Goal: Use online tool/utility: Use online tool/utility

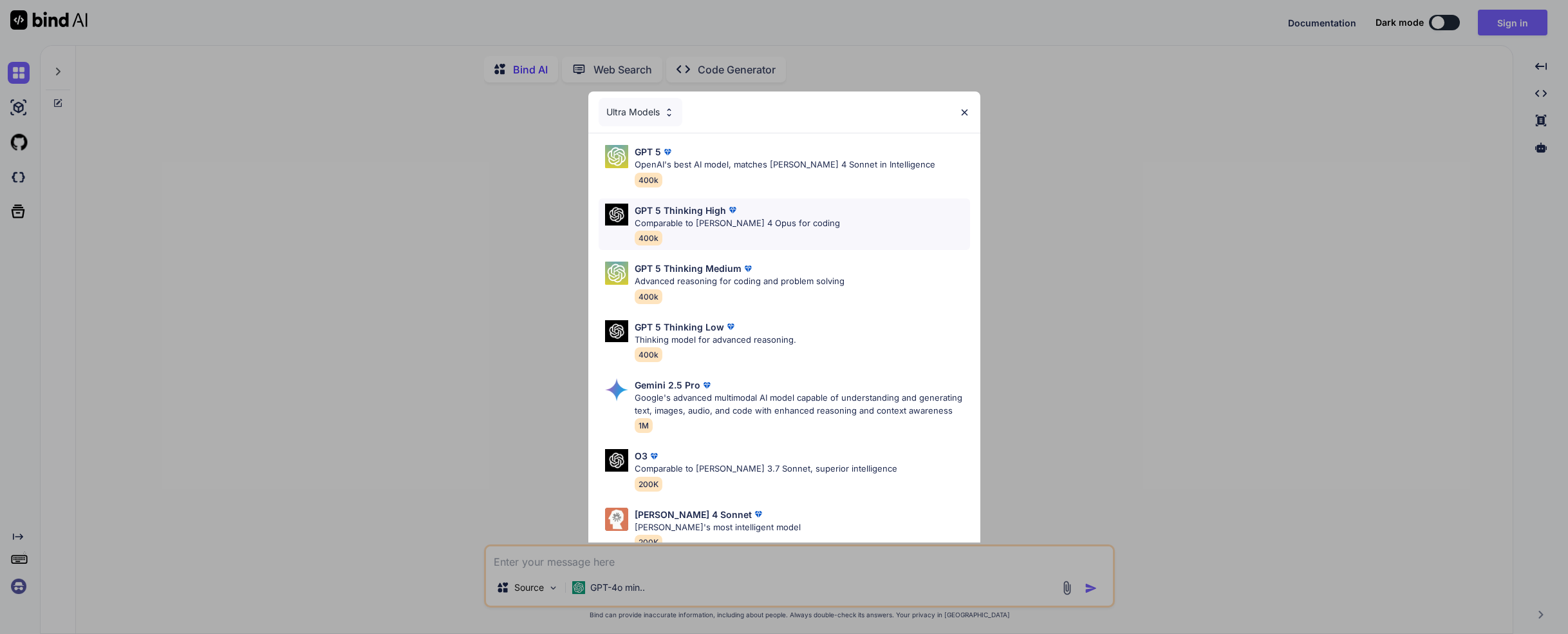
click at [687, 221] on p "Comparable to [PERSON_NAME] 4 Opus for coding" at bounding box center [737, 224] width 206 height 13
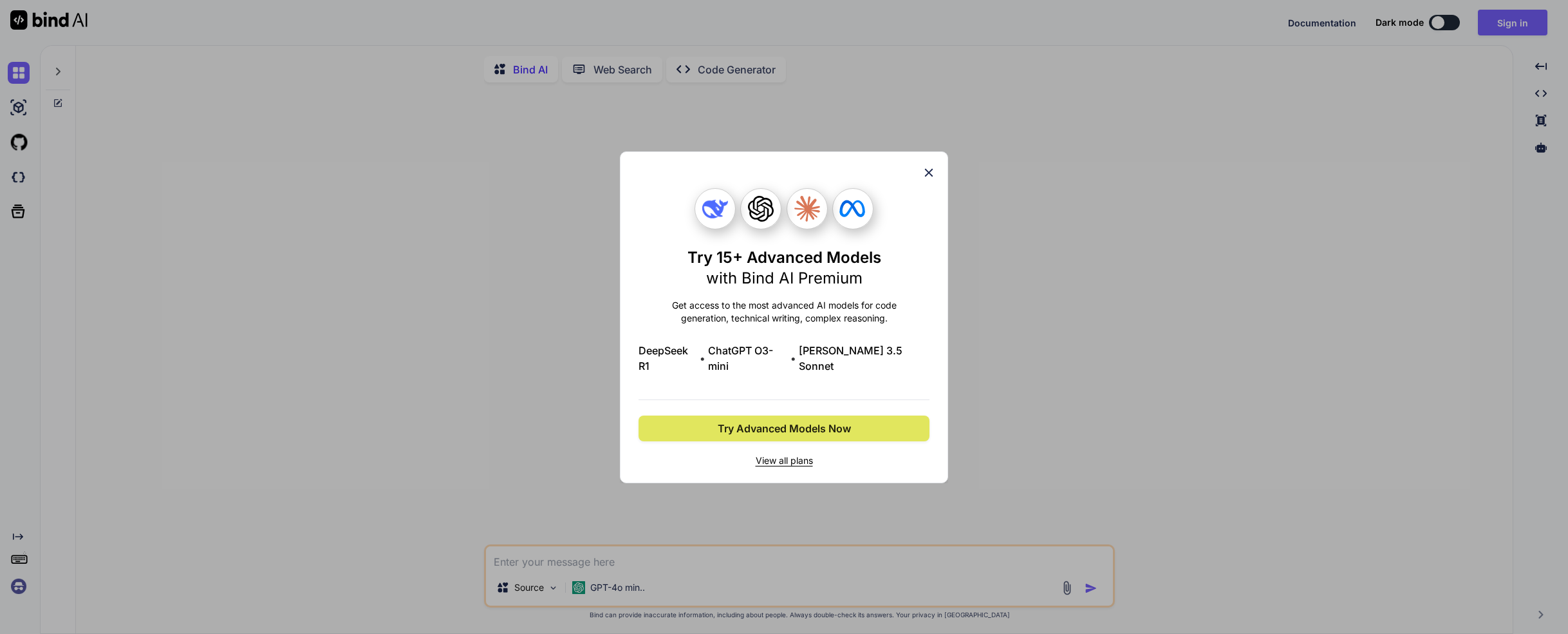
click at [819, 424] on span "Try Advanced Models Now" at bounding box center [784, 428] width 133 height 15
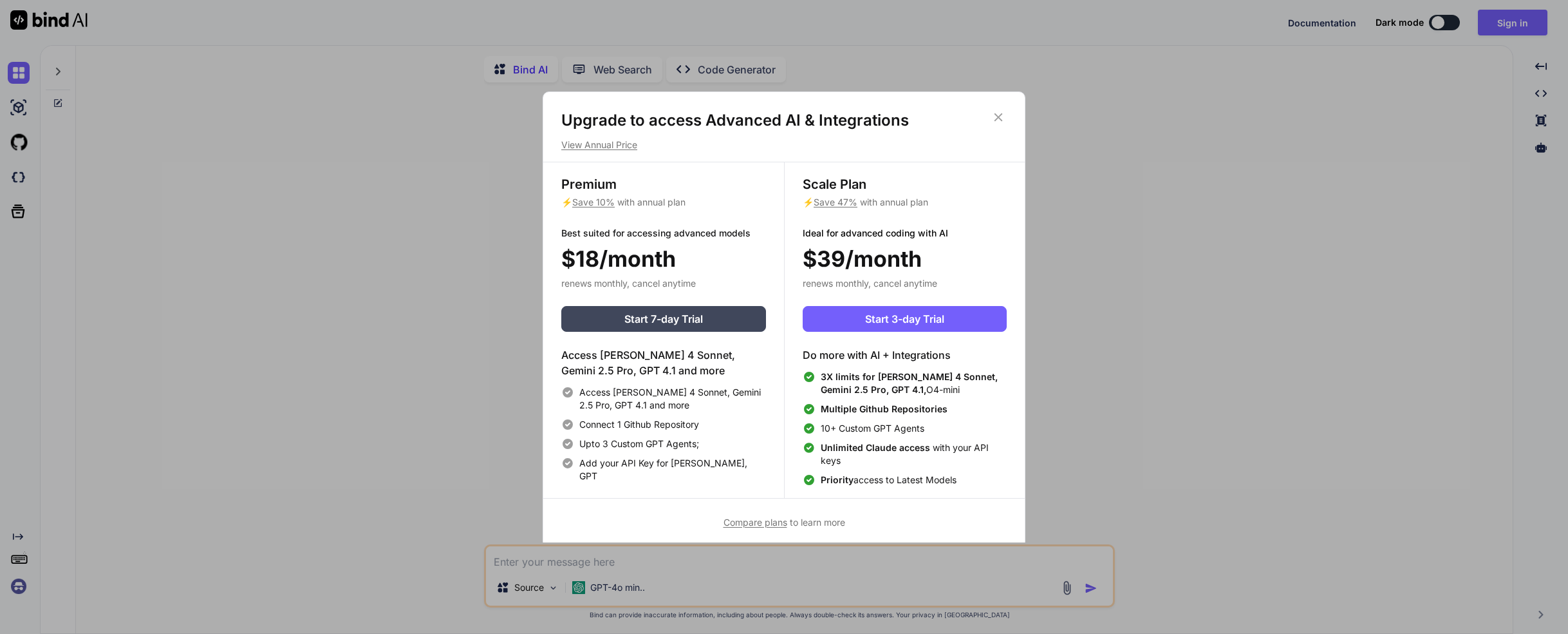
scroll to position [5, 0]
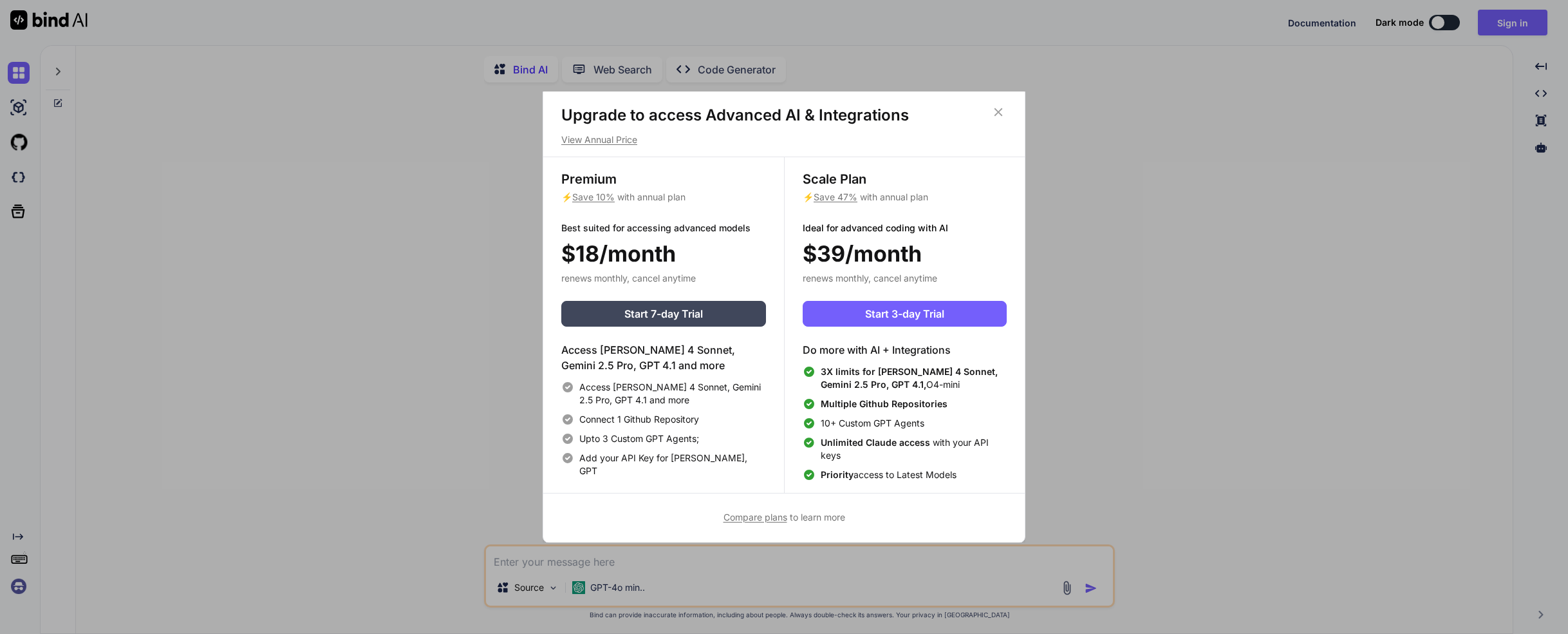
click at [999, 114] on icon at bounding box center [998, 111] width 14 height 14
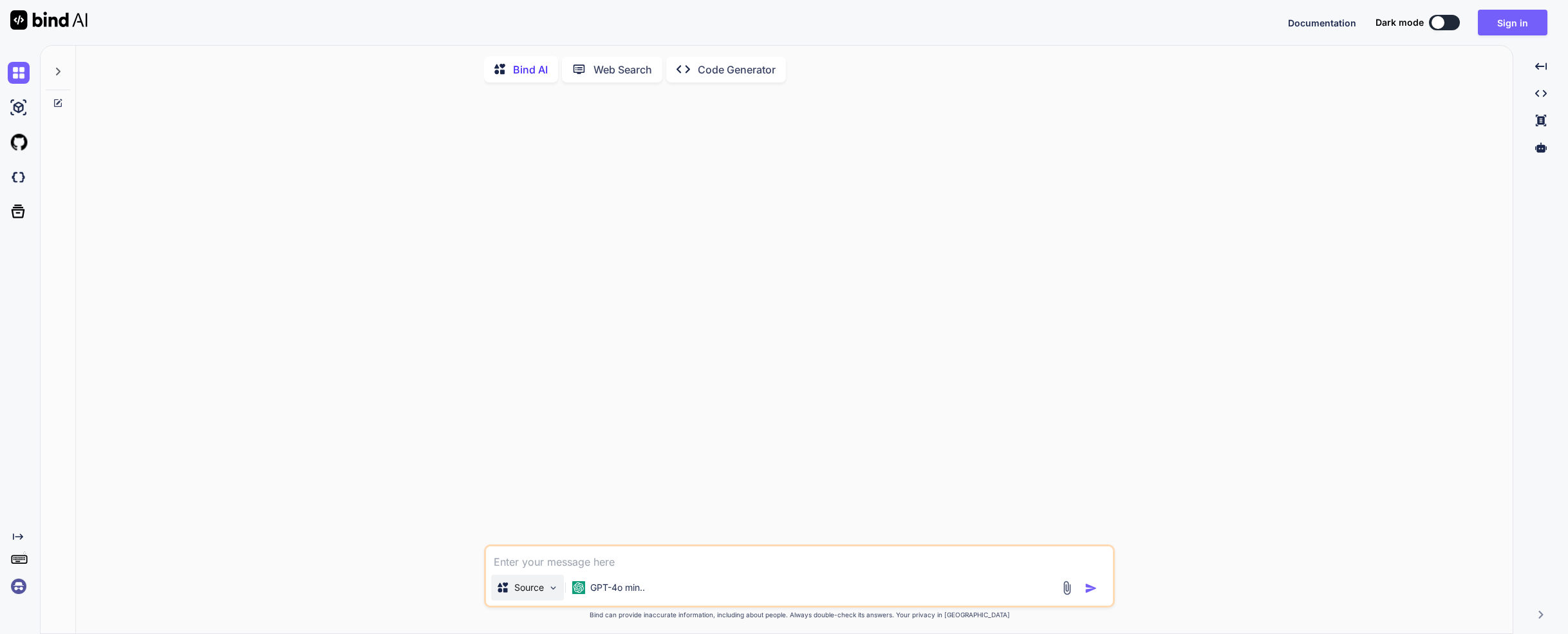
click at [551, 591] on img at bounding box center [552, 587] width 11 height 11
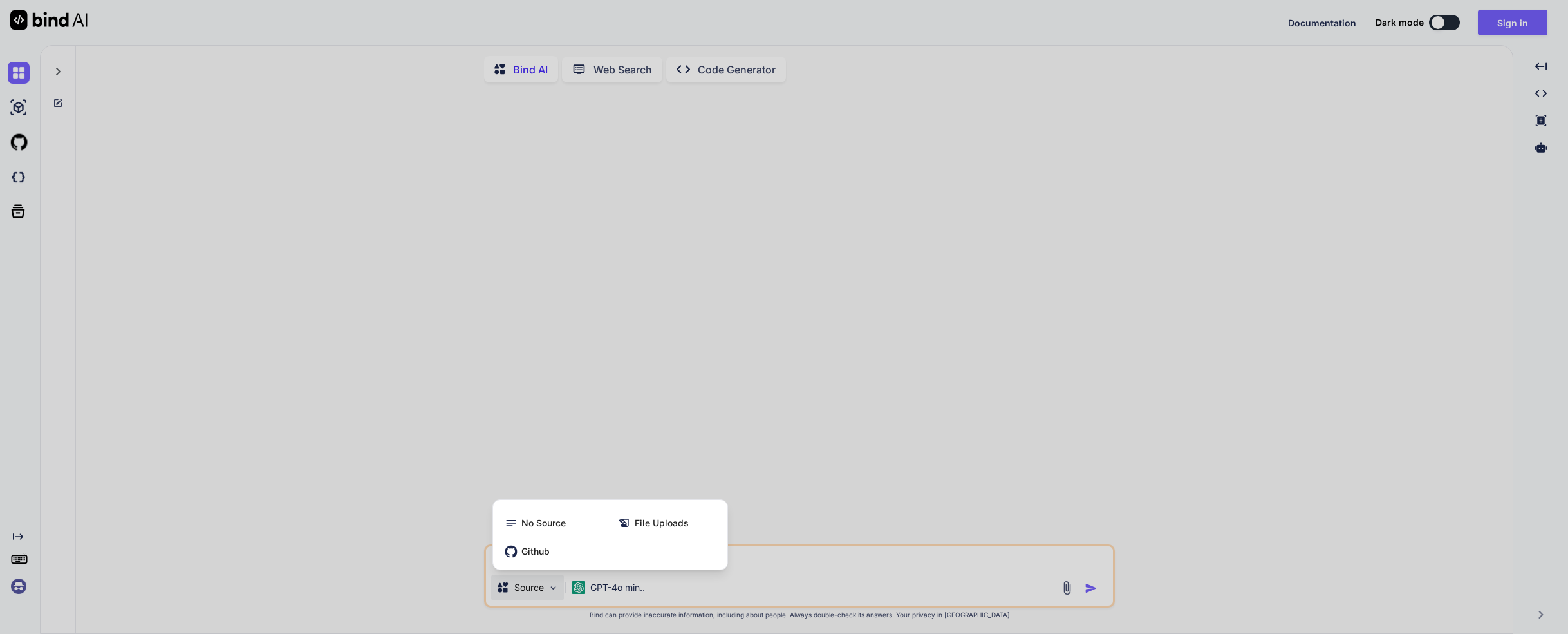
click at [551, 591] on div at bounding box center [784, 317] width 1568 height 634
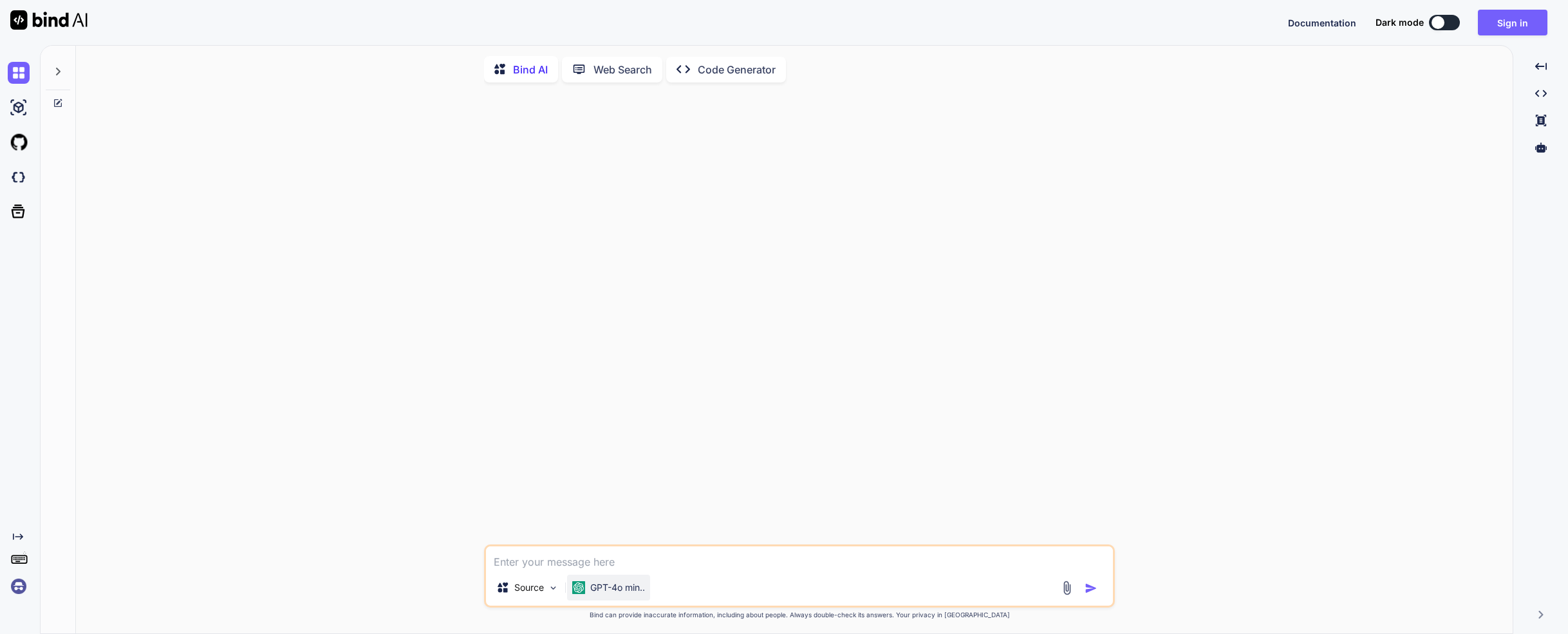
click at [621, 587] on p "GPT-4o min.." at bounding box center [617, 588] width 54 height 13
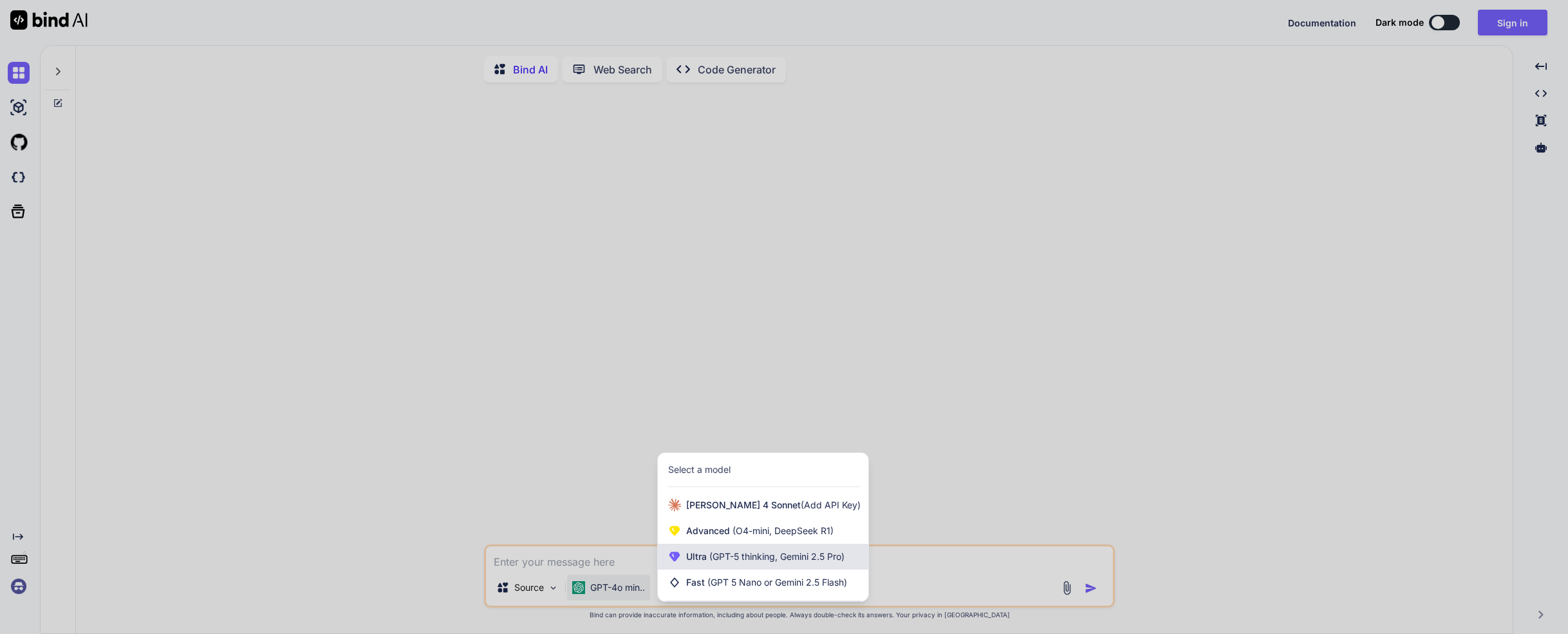
click at [755, 562] on span "(GPT-5 thinking, Gemini 2.5 Pro)" at bounding box center [776, 555] width 138 height 11
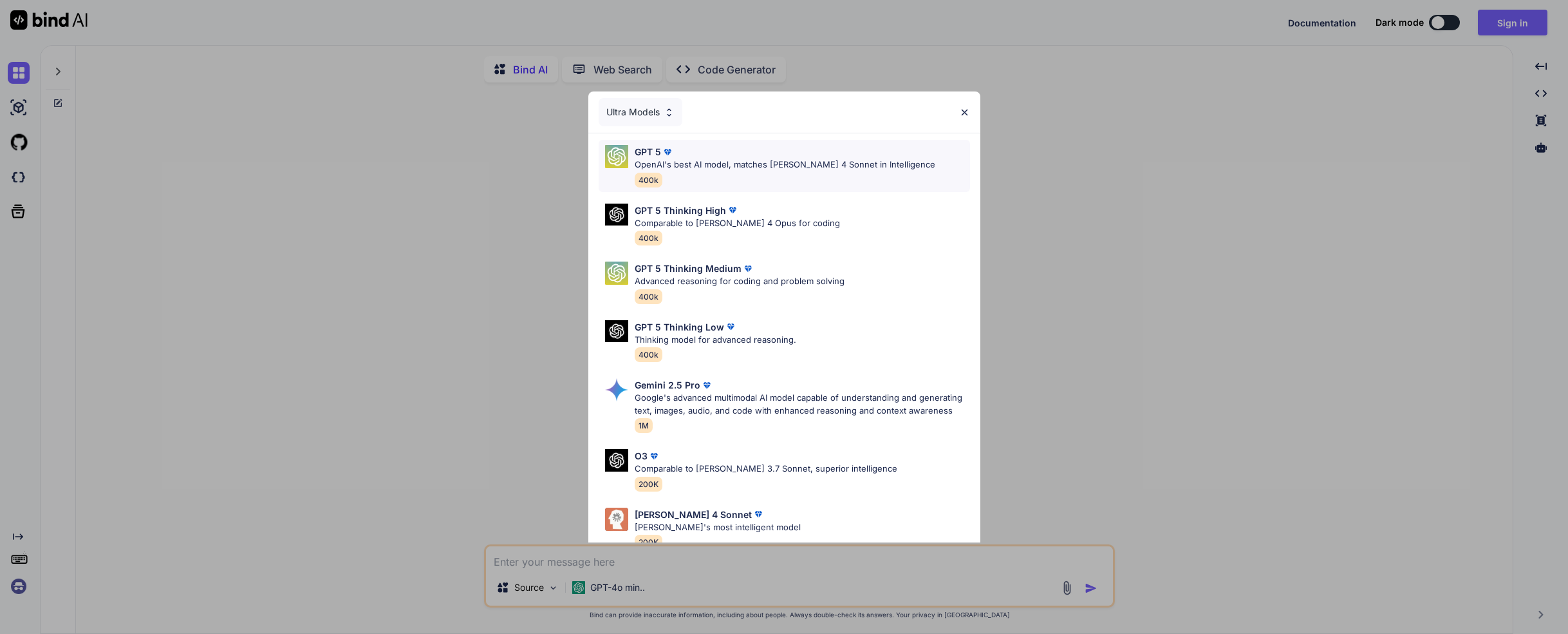
click at [719, 162] on p "OpenAI's best AI model, matches [PERSON_NAME] 4 Sonnet in Intelligence" at bounding box center [785, 165] width 301 height 13
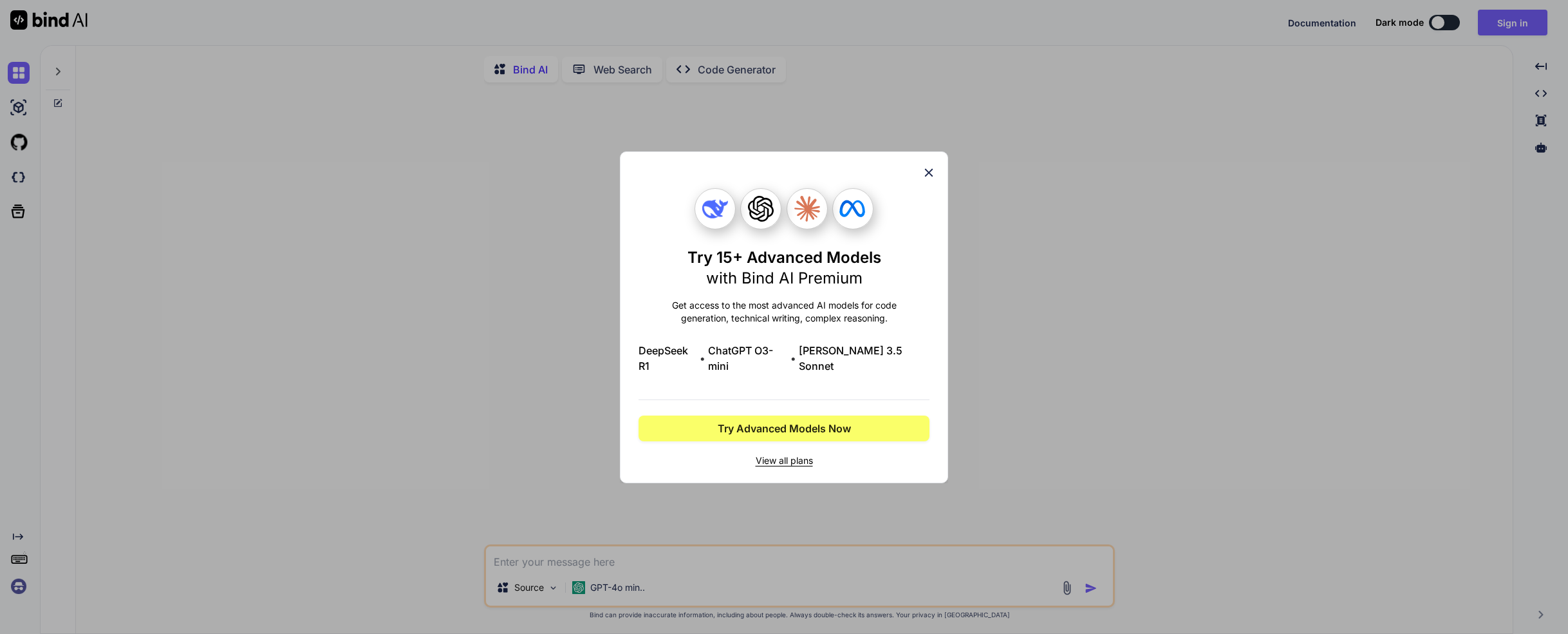
click at [931, 175] on icon at bounding box center [929, 172] width 14 height 14
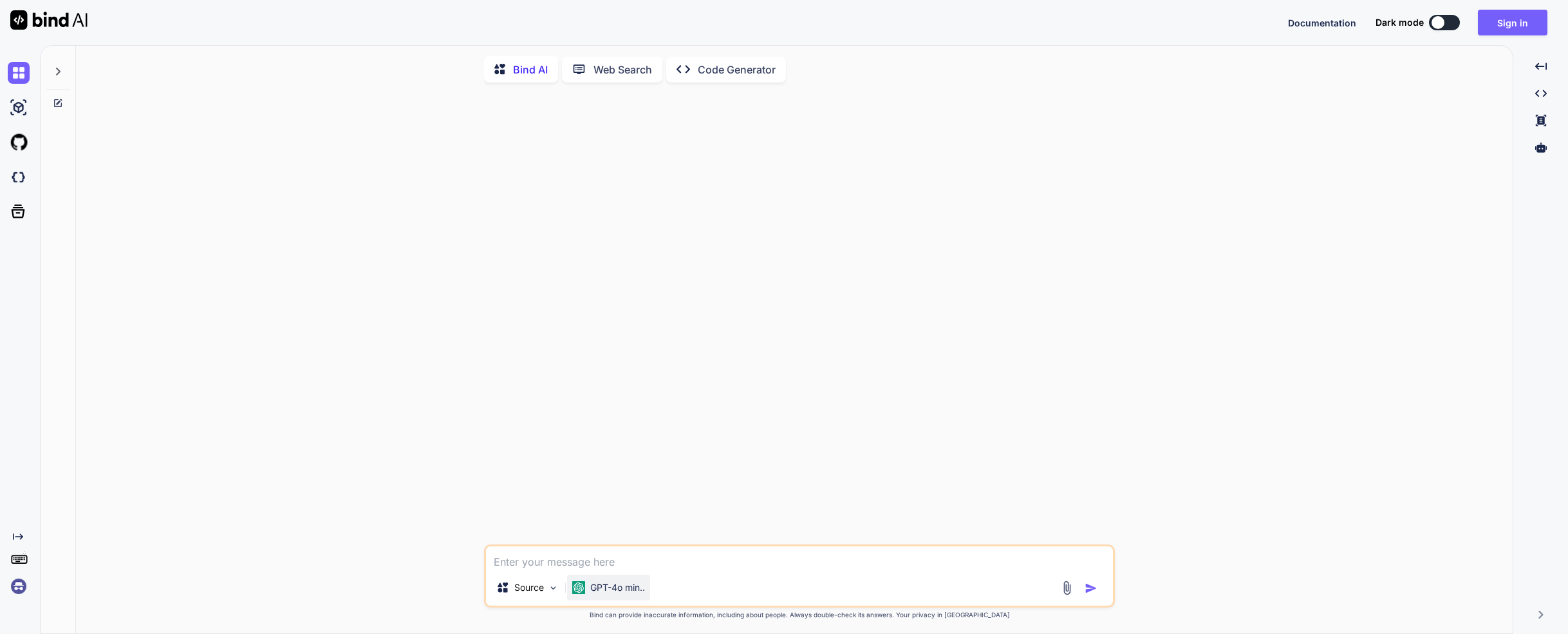
click at [621, 591] on p "GPT-4o min.." at bounding box center [617, 588] width 54 height 13
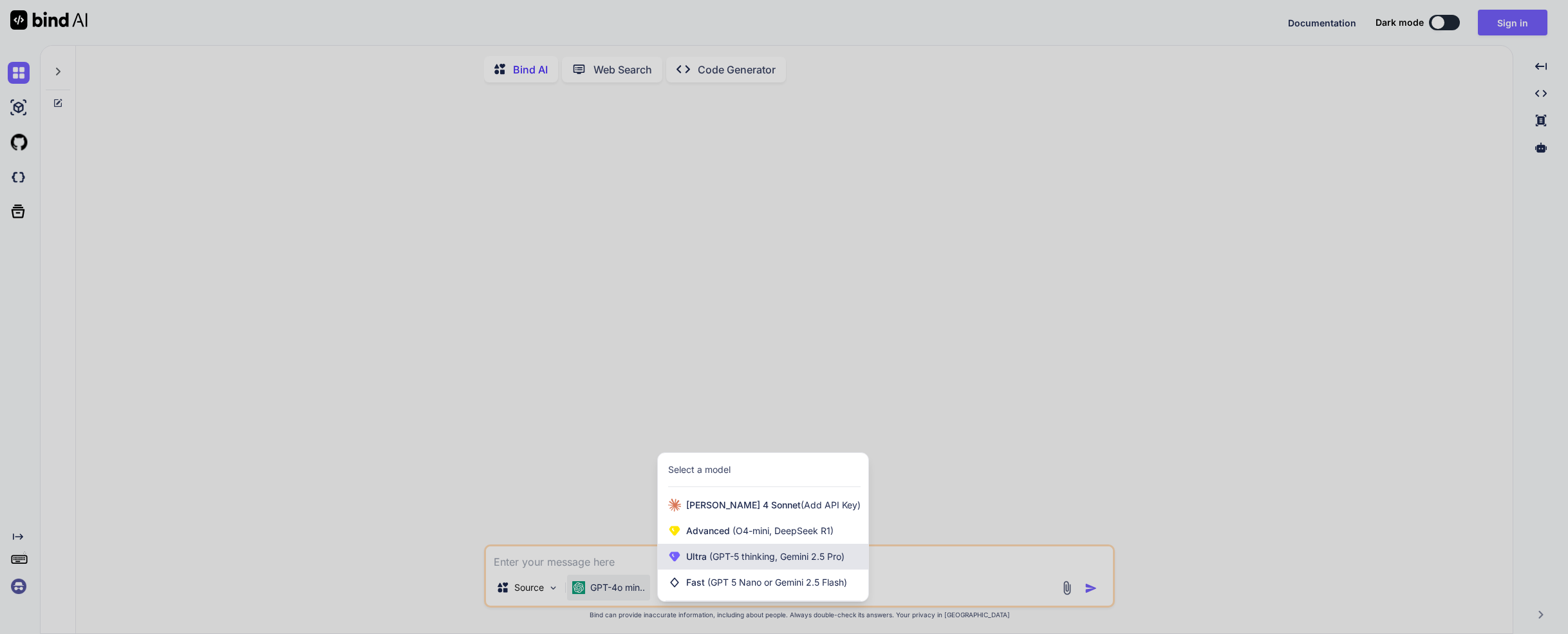
click at [756, 558] on span "(GPT-5 thinking, Gemini 2.5 Pro)" at bounding box center [776, 555] width 138 height 11
type textarea "x"
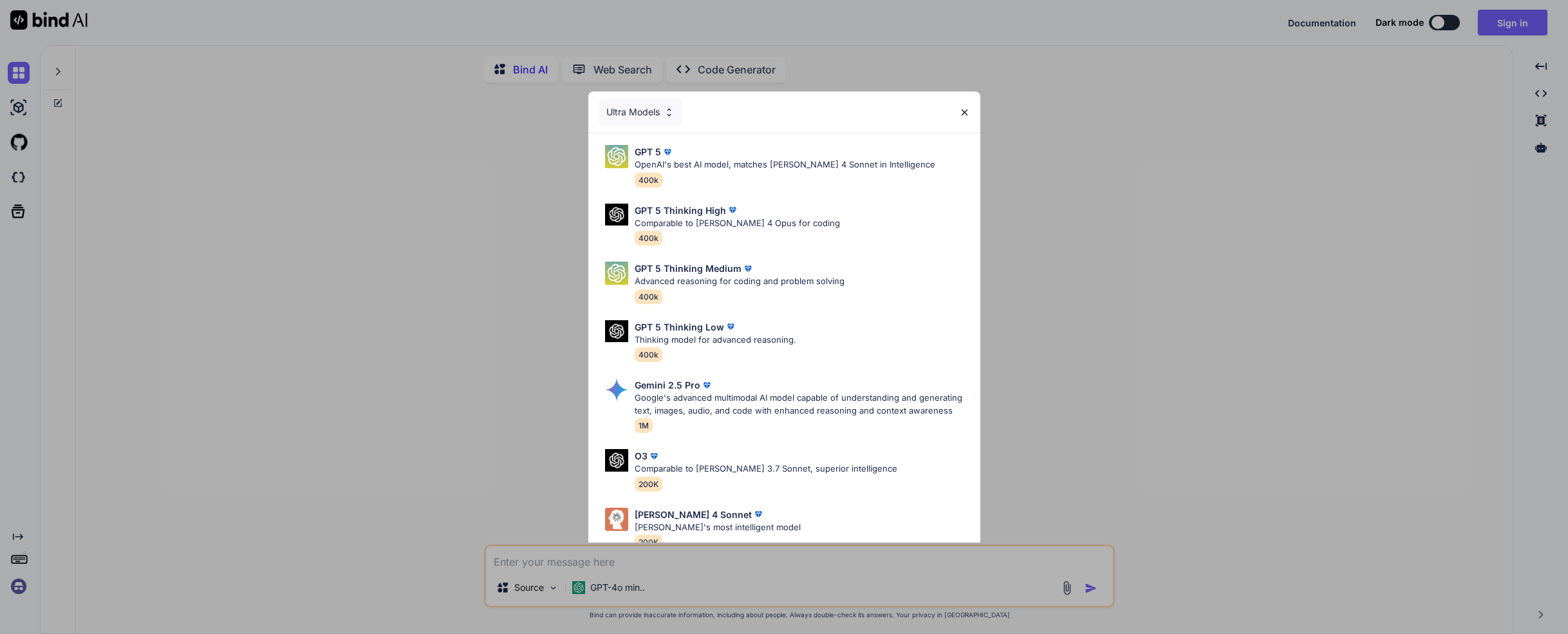
click at [634, 597] on div "Ultra Models GPT 5 OpenAI's best AI model, matches [PERSON_NAME] 4 Sonnet in In…" at bounding box center [784, 317] width 1568 height 634
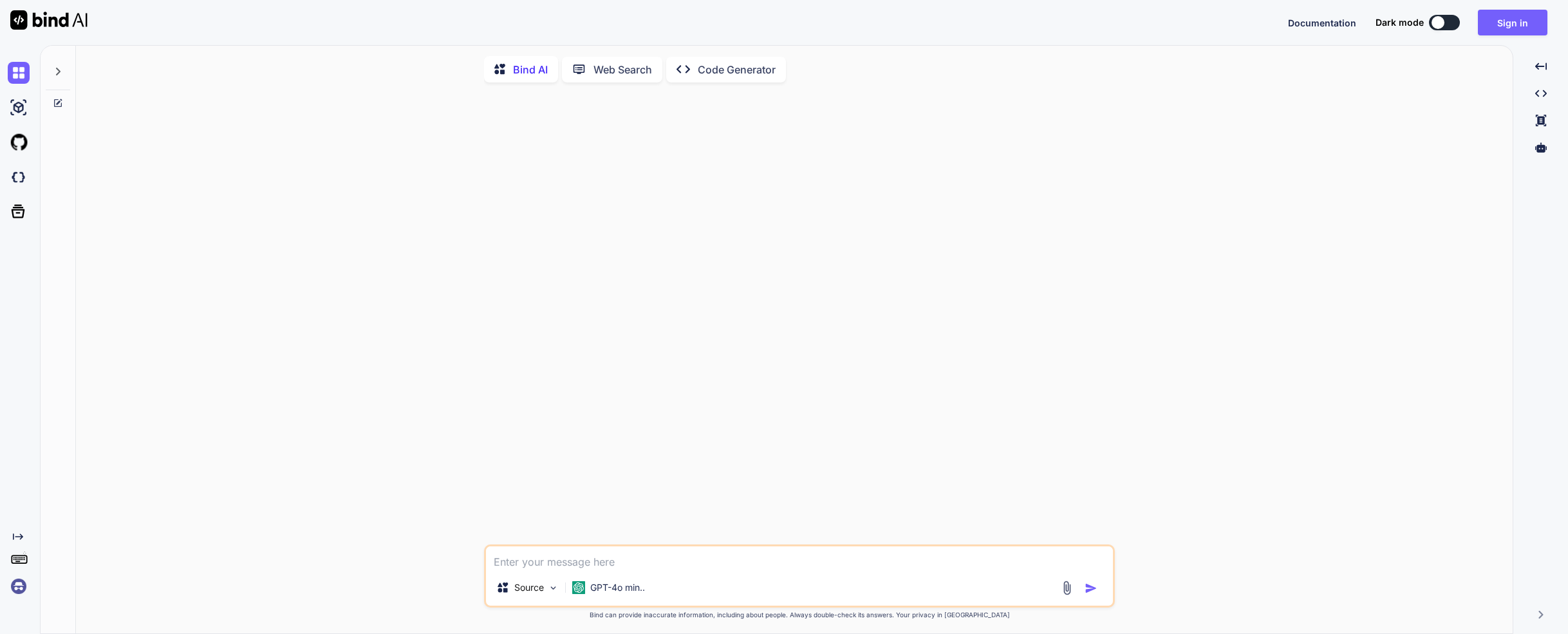
click at [708, 564] on textarea at bounding box center [799, 558] width 627 height 24
type textarea "m"
type textarea "x"
type textarea "ma"
type textarea "x"
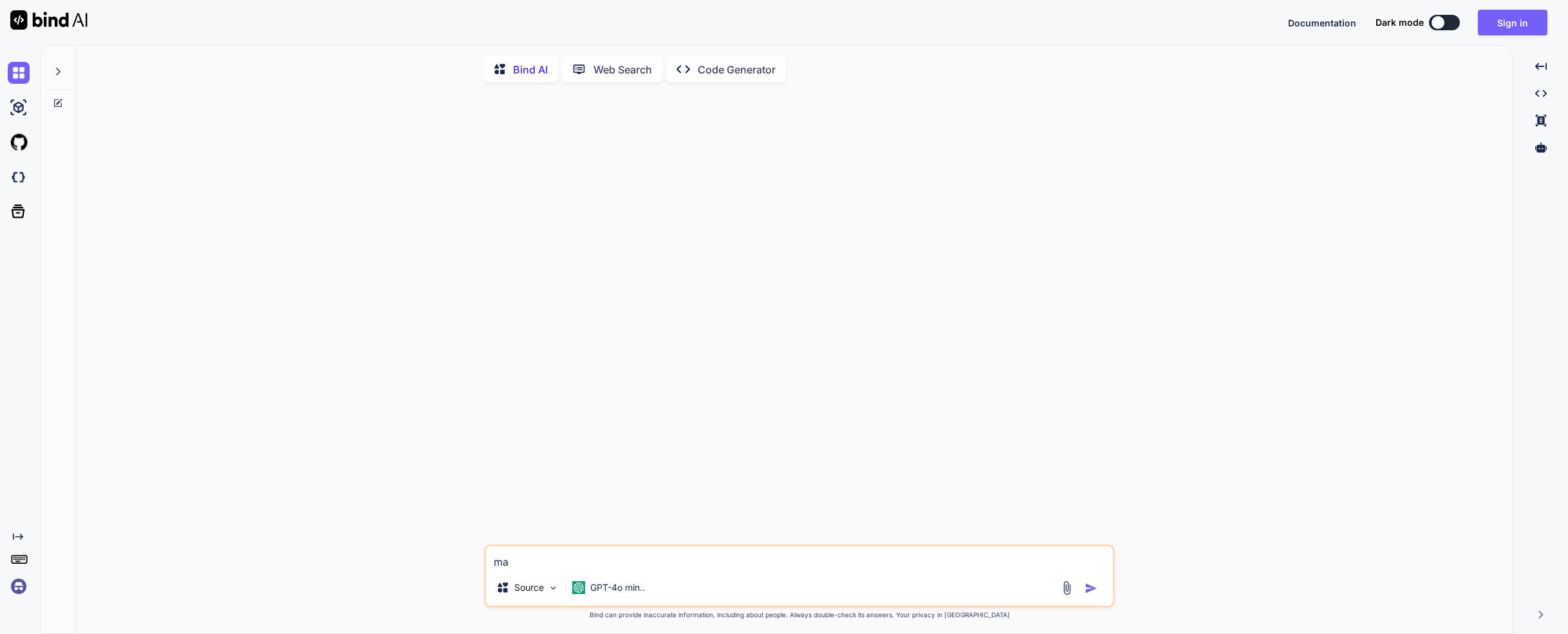
type textarea "mak"
type textarea "x"
type textarea "make"
type textarea "x"
type textarea "make"
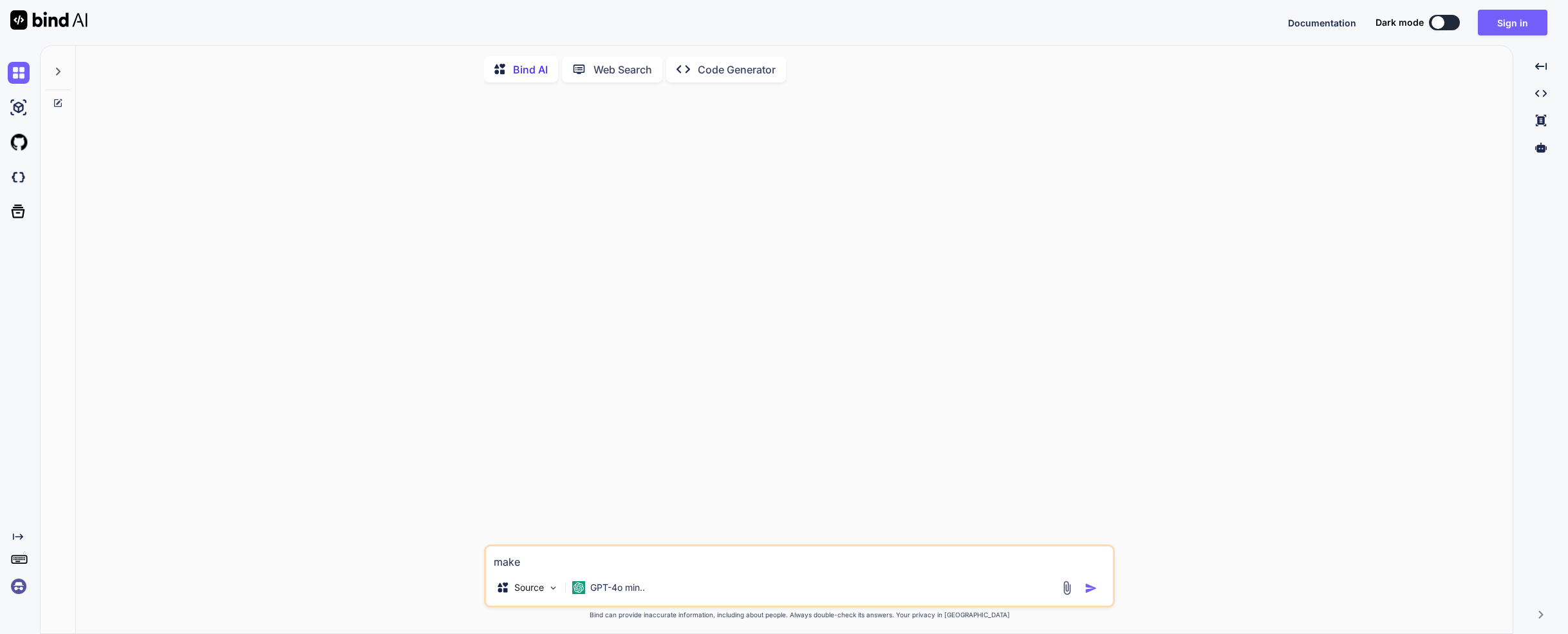
type textarea "x"
type textarea "make m"
type textarea "x"
type textarea "make me"
type textarea "x"
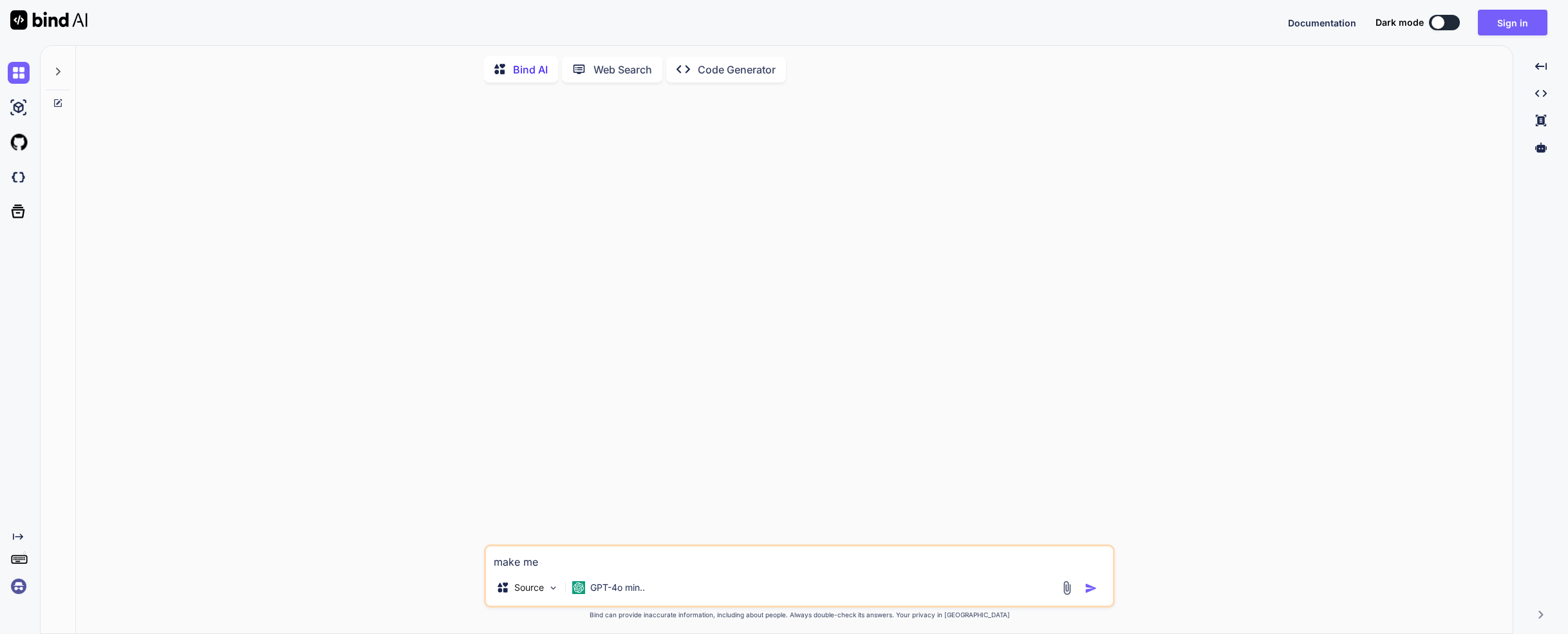
type textarea "make me"
type textarea "x"
type textarea "make me a"
type textarea "x"
type textarea "make me a"
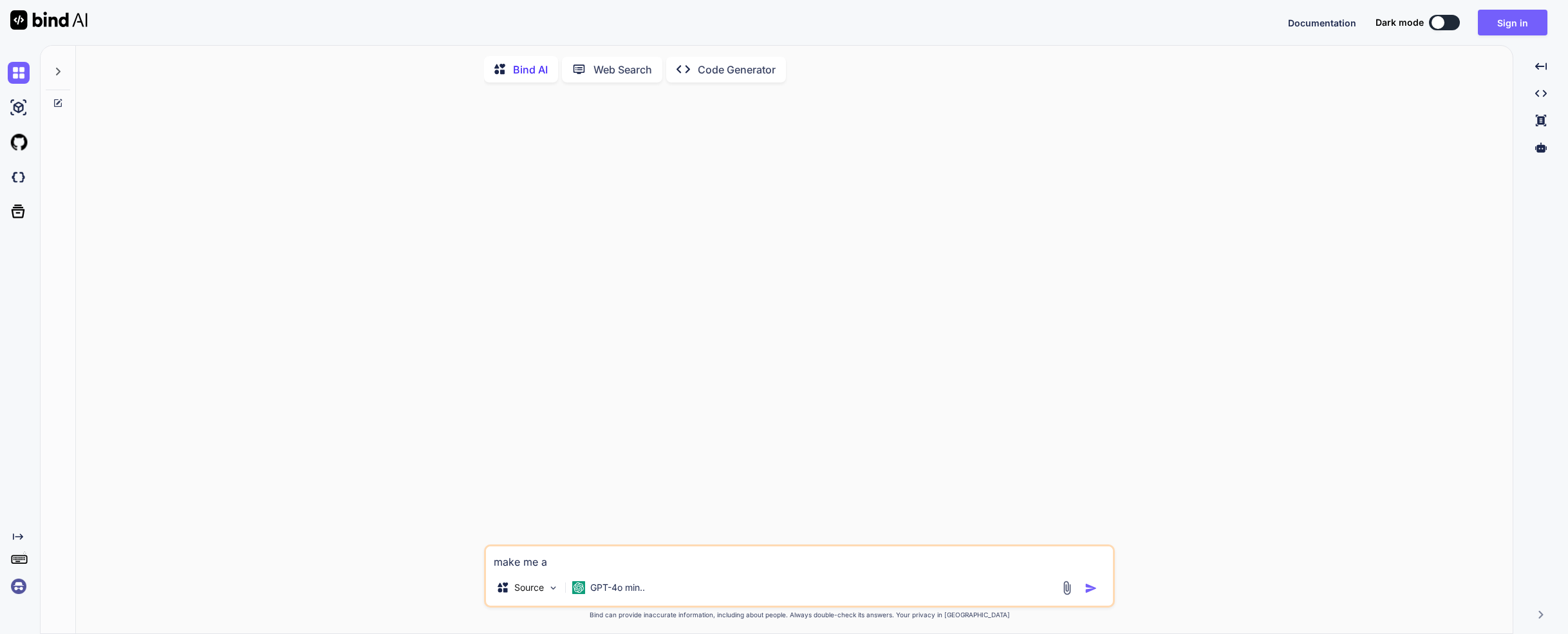
type textarea "x"
type textarea "make me a s"
type textarea "x"
type textarea "make me a sa"
type textarea "x"
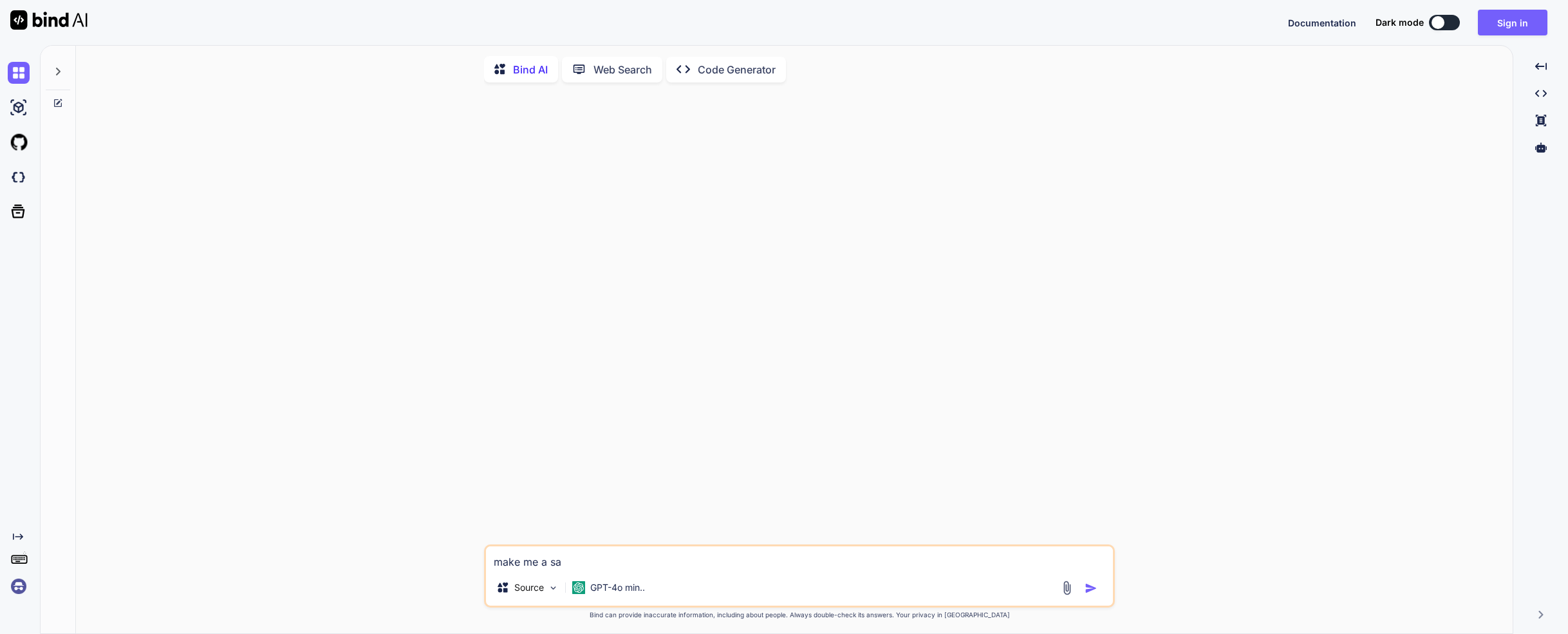
type textarea "make me a [PERSON_NAME]"
type textarea "x"
type textarea "make me a sale"
type textarea "x"
type textarea "make me a sales"
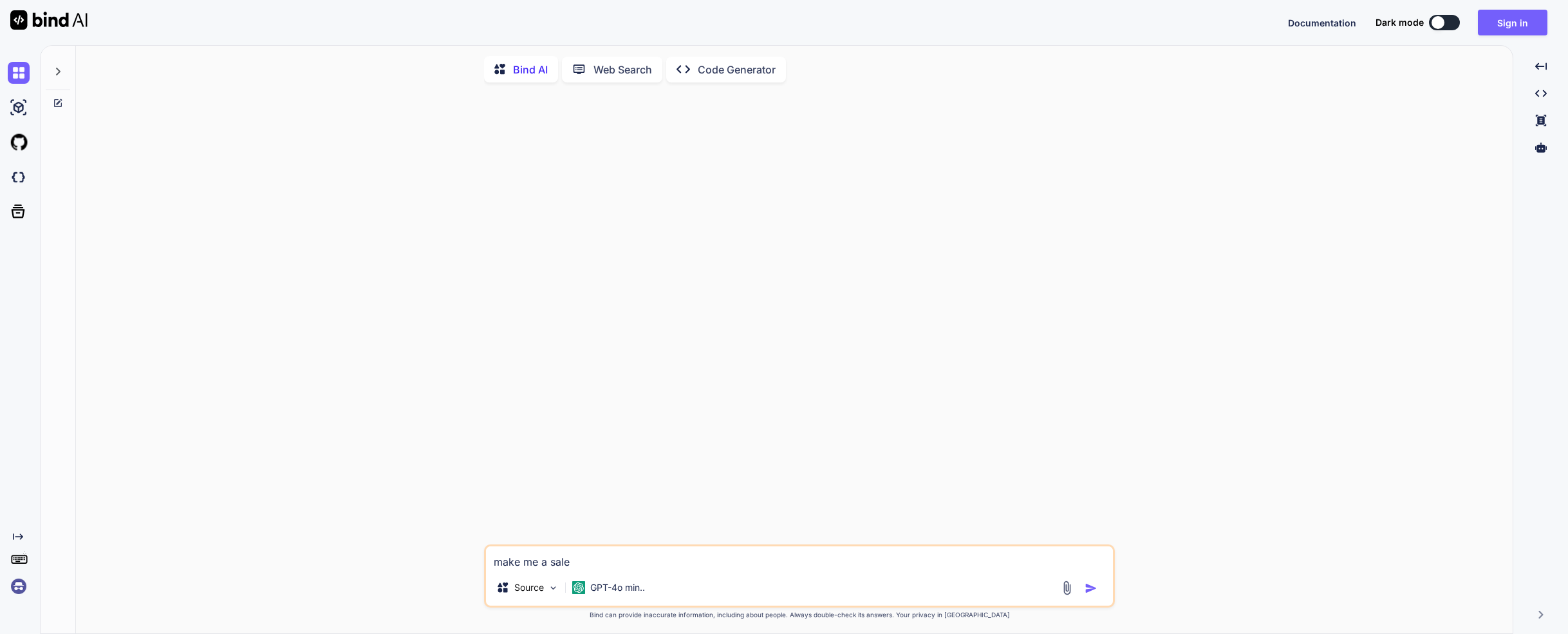
type textarea "x"
type textarea "make me a sales"
type textarea "x"
type textarea "make me a sales a"
type textarea "x"
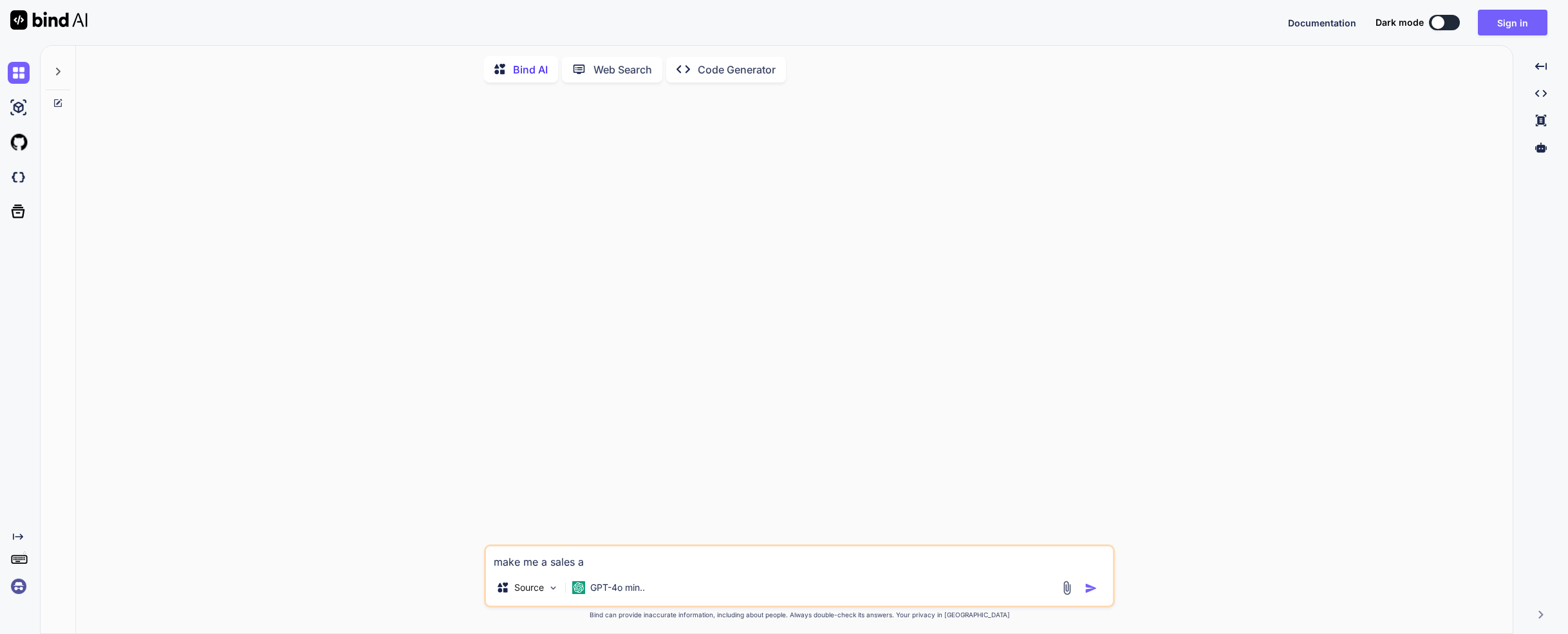
type textarea "make me a sales an"
type textarea "x"
type textarea "make me a sales and"
type textarea "x"
type textarea "make me a sales andam"
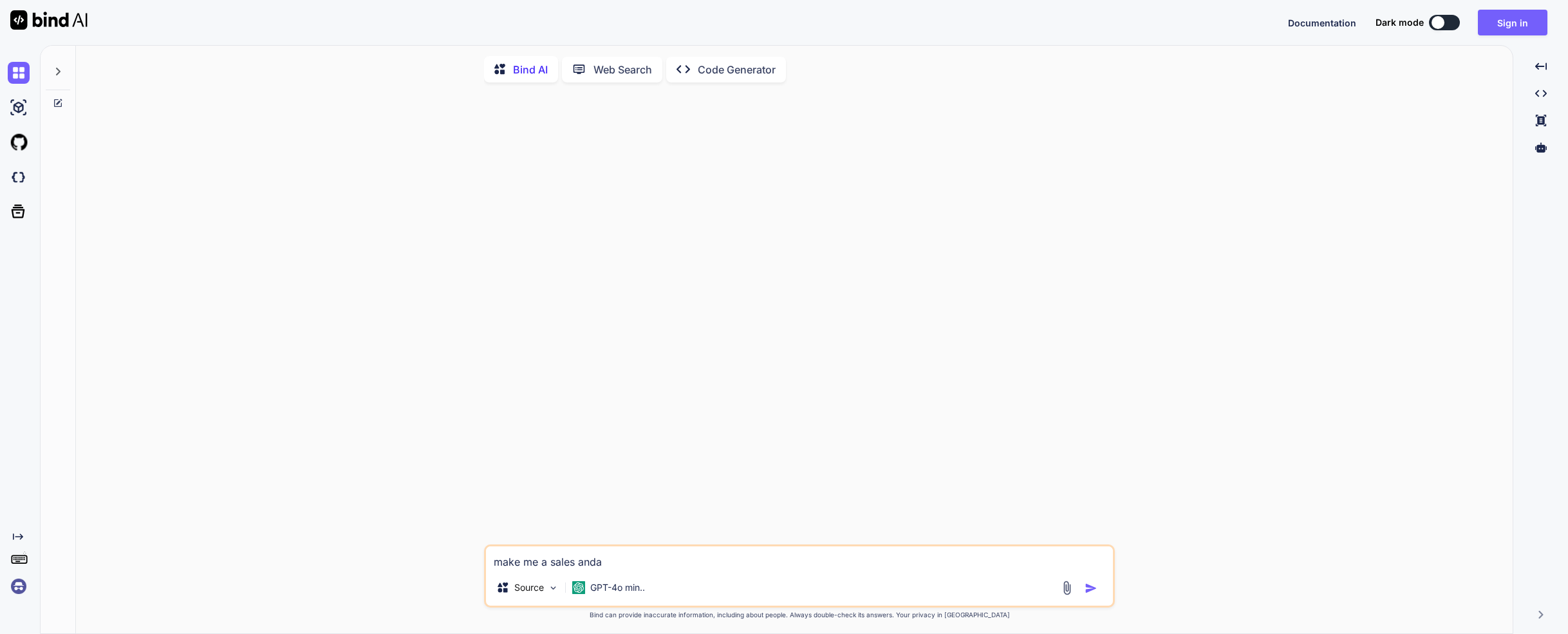
type textarea "x"
type textarea "make me a sales anda"
type textarea "x"
type textarea "make me a sales and"
type textarea "x"
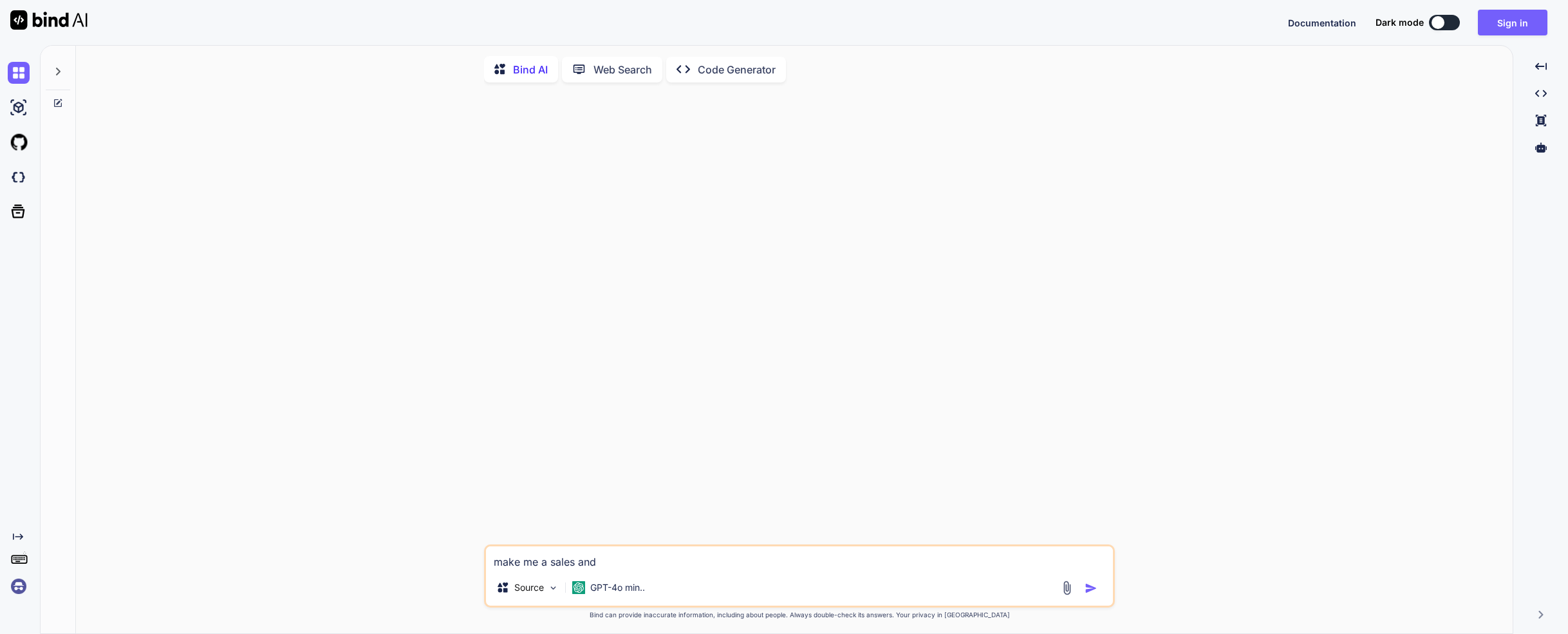
type textarea "make me a sales and"
type textarea "x"
type textarea "make me a sales and m"
type textarea "x"
type textarea "make me a sales and ma"
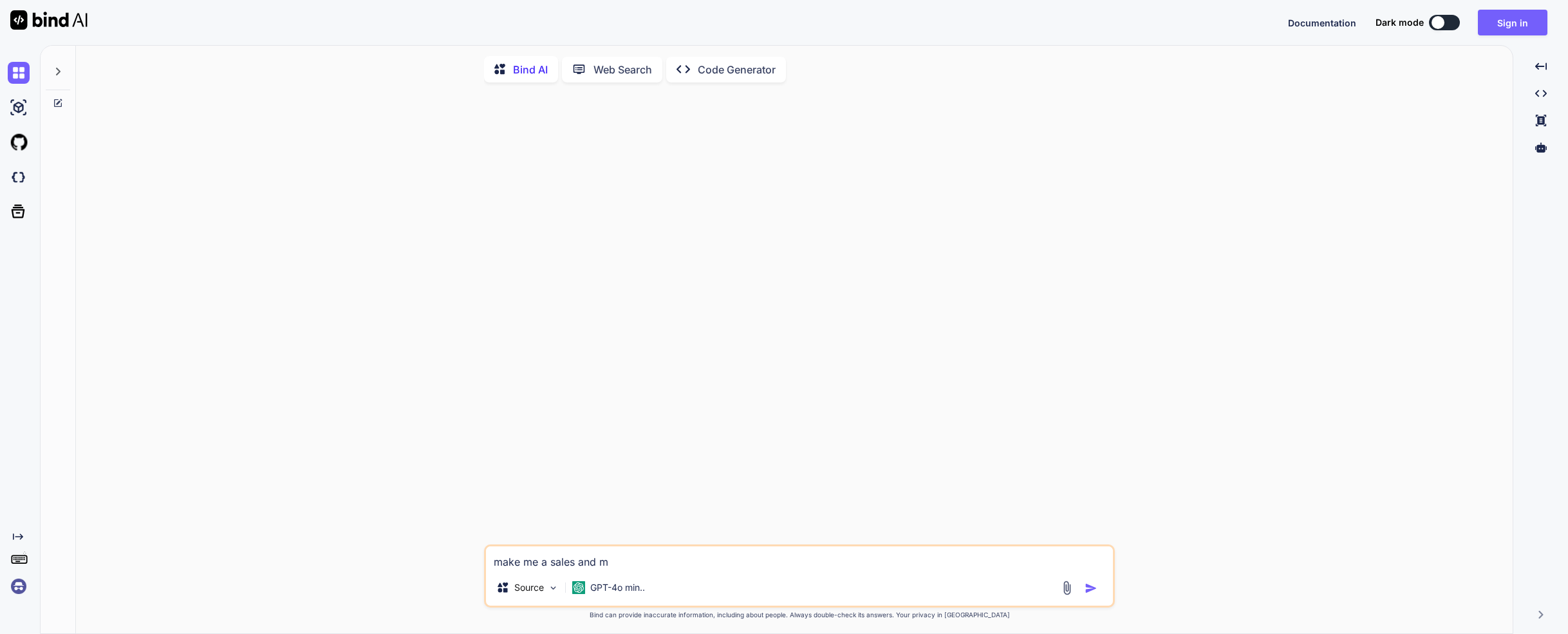
type textarea "x"
type textarea "make me a sales and mar"
type textarea "x"
type textarea "make me a sales and mark"
type textarea "x"
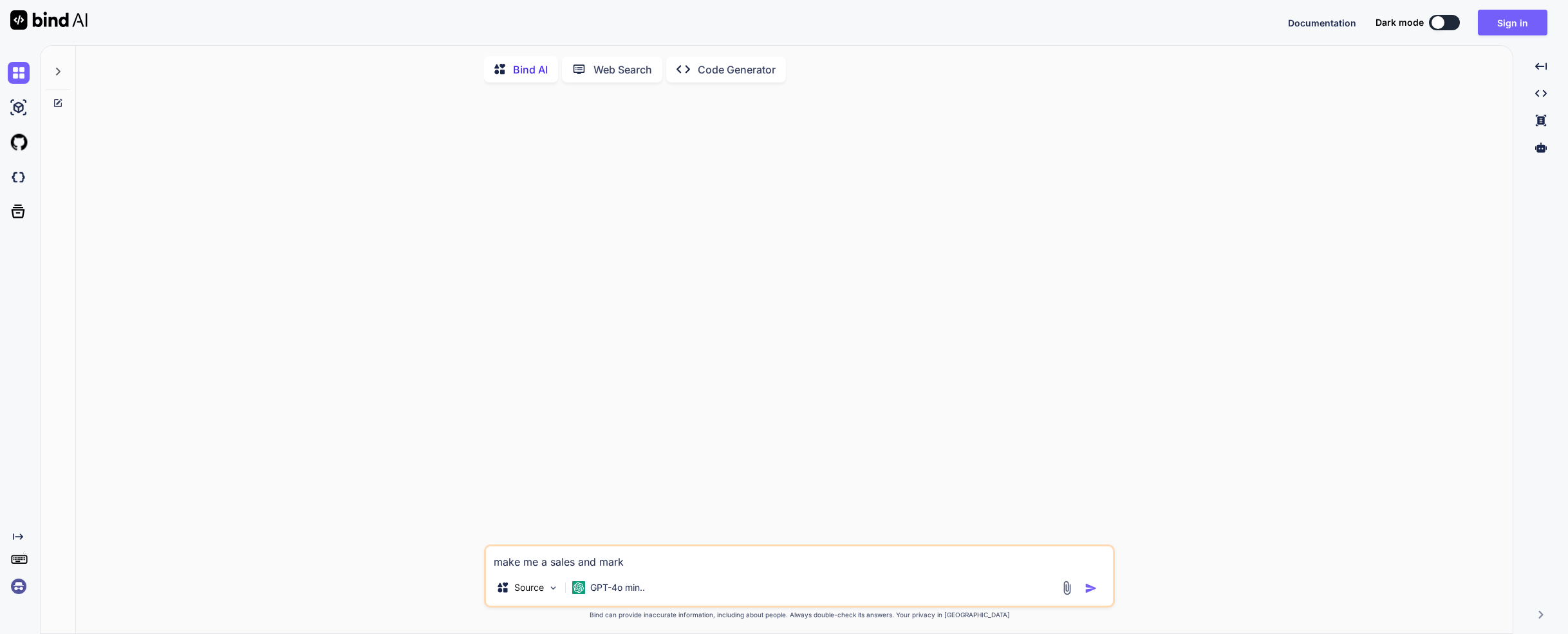
type textarea "make me a sales and marke"
type textarea "x"
type textarea "make me a sales and market"
type textarea "x"
type textarea "make me a sales and marketi"
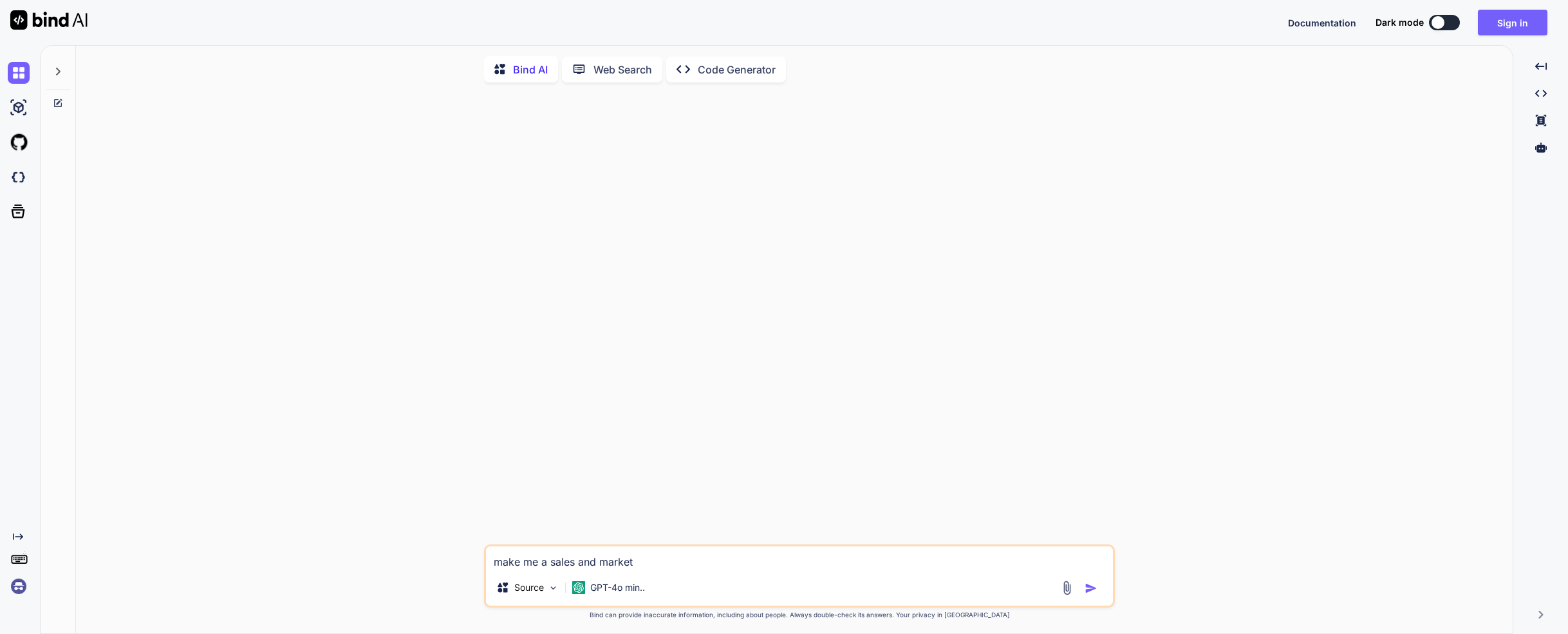
type textarea "x"
type textarea "make me a sales and marketin"
type textarea "x"
type textarea "make me a sales and marketing"
type textarea "x"
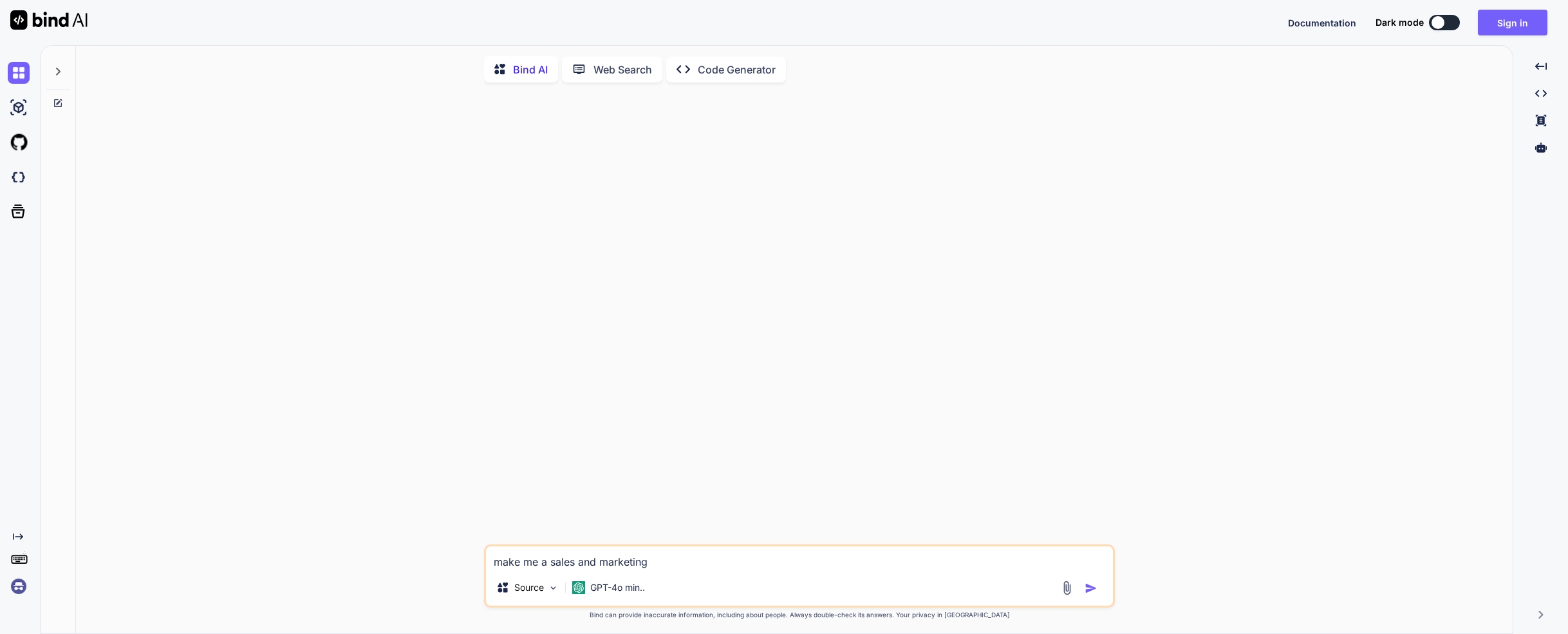
type textarea "make me a sales and marketing"
type textarea "x"
type textarea "make me a sales and marketing c"
type textarea "x"
type textarea "make me a sales and marketing cr"
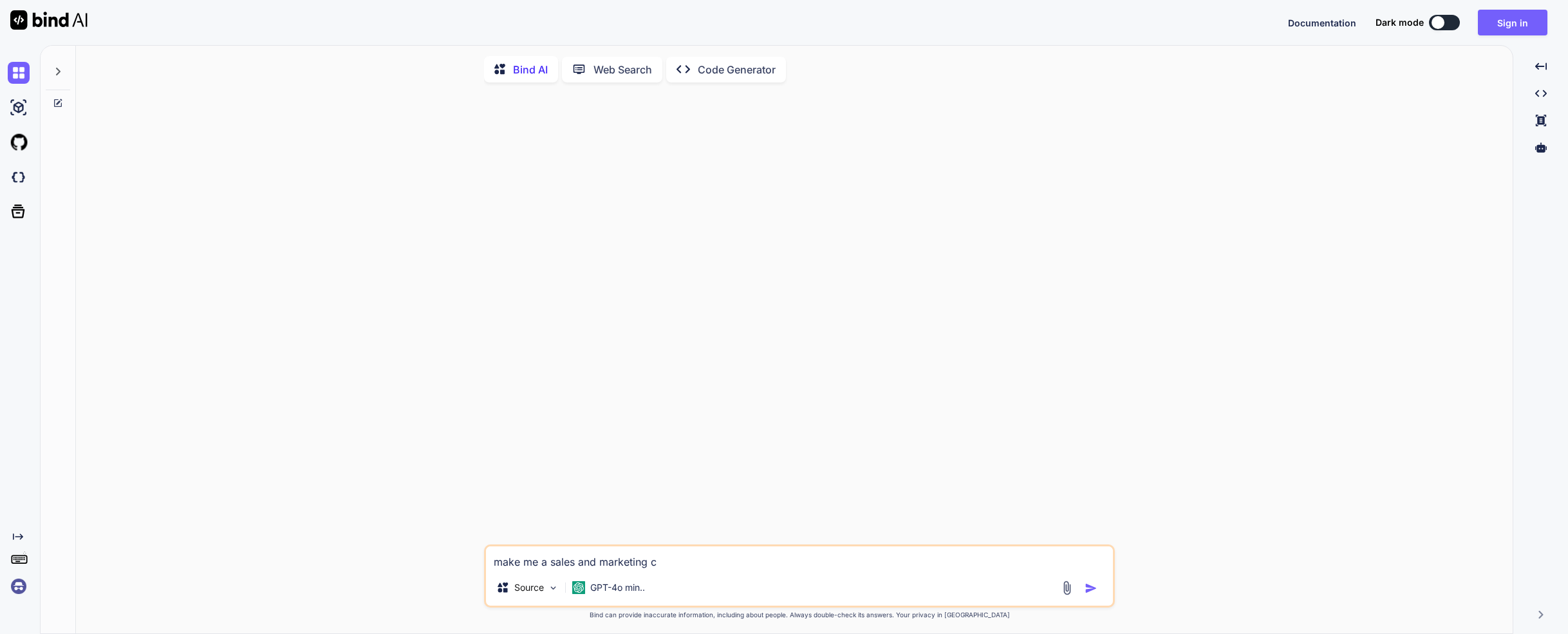
type textarea "x"
type textarea "make me a sales and marketing crm"
type textarea "x"
type textarea "make me a sales and marketing crm"
click at [1084, 585] on div at bounding box center [1081, 588] width 43 height 15
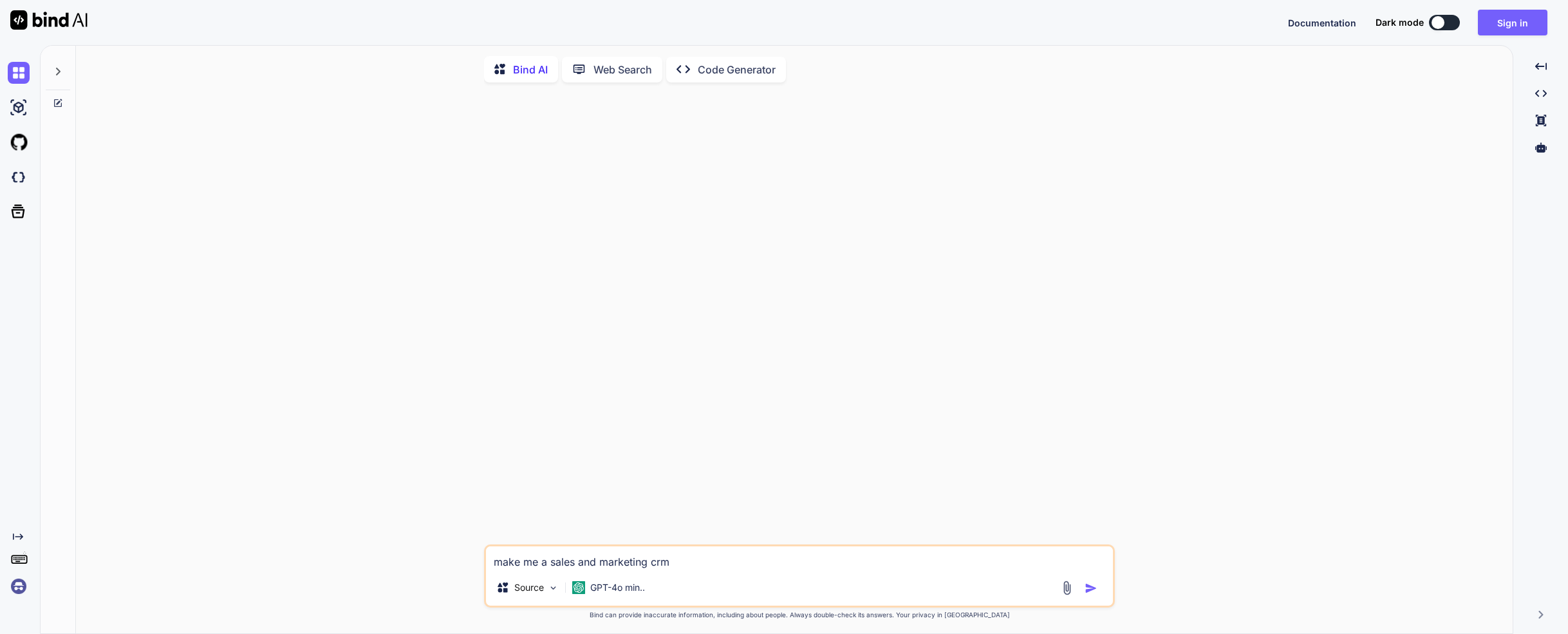
click at [1087, 587] on img "button" at bounding box center [1091, 588] width 13 height 13
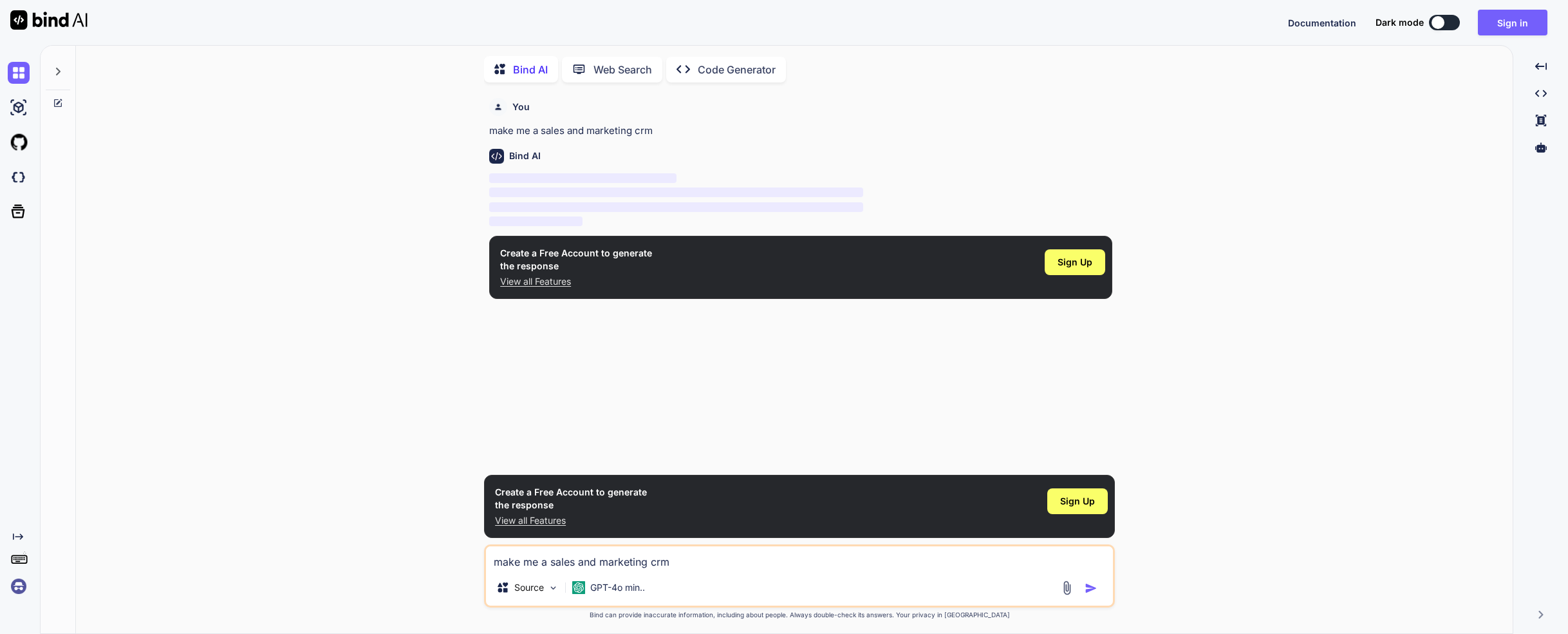
scroll to position [5, 0]
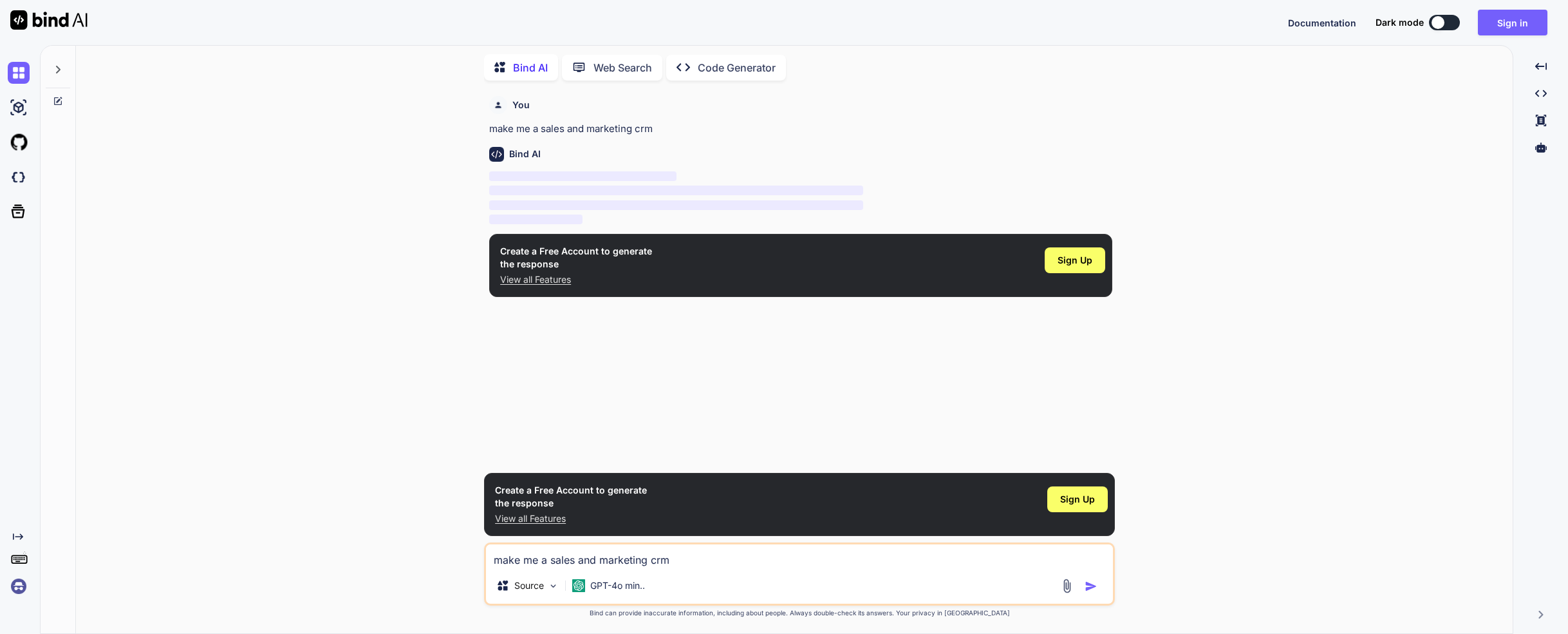
click at [605, 65] on p "Web Search" at bounding box center [623, 67] width 58 height 15
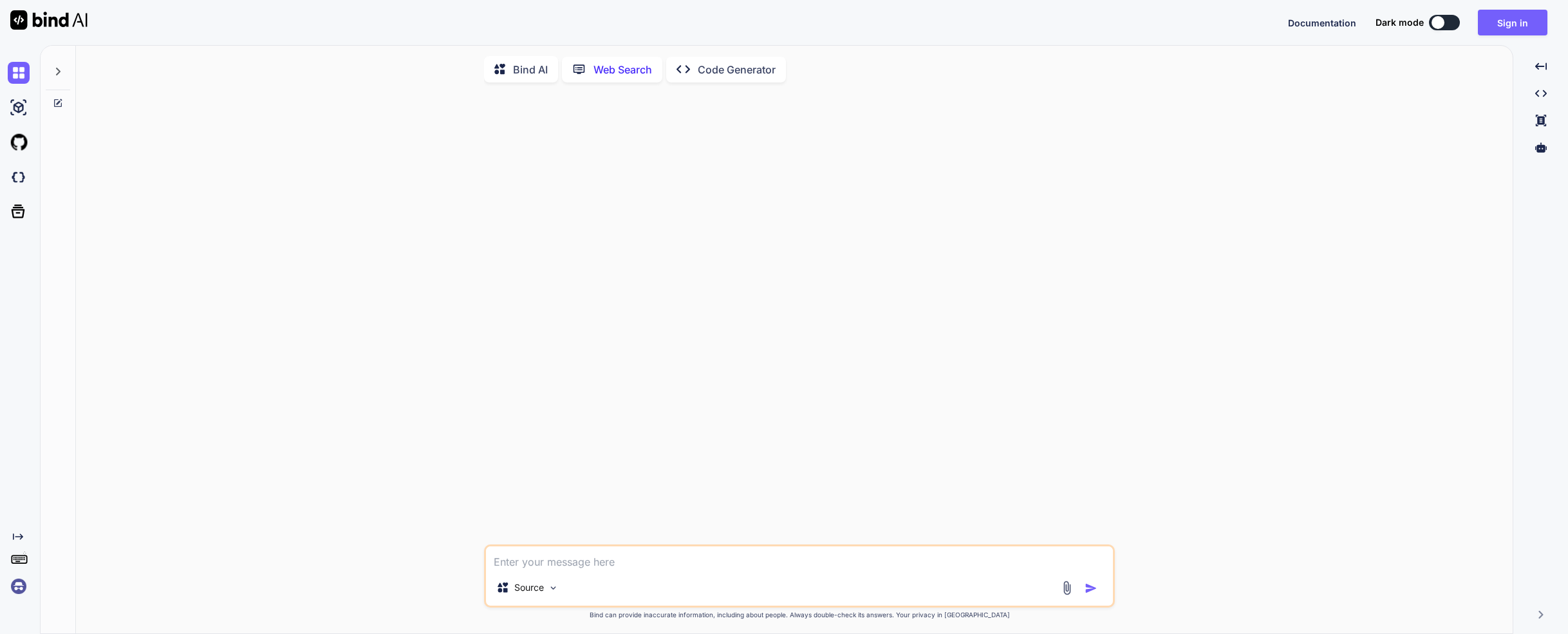
scroll to position [5, 0]
click at [734, 68] on p "Code Generator" at bounding box center [737, 67] width 78 height 15
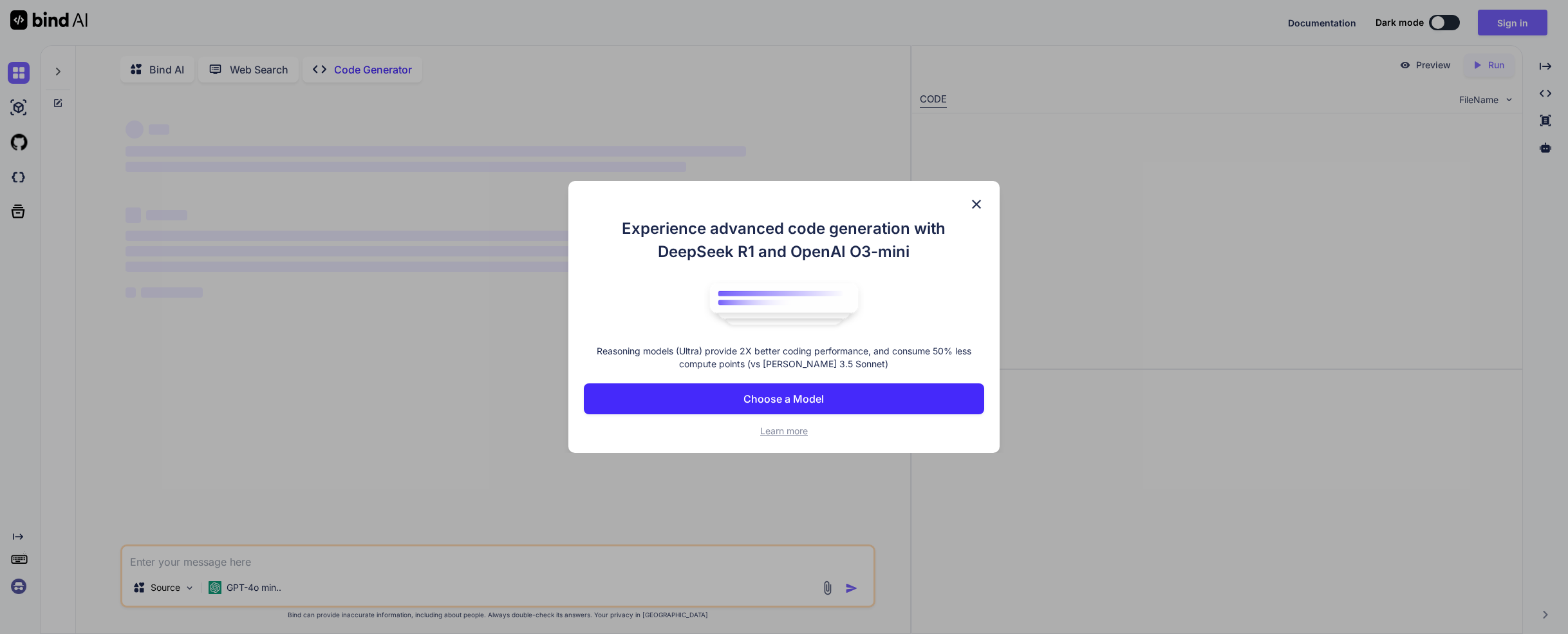
type textarea "x"
click at [972, 202] on img at bounding box center [976, 204] width 15 height 15
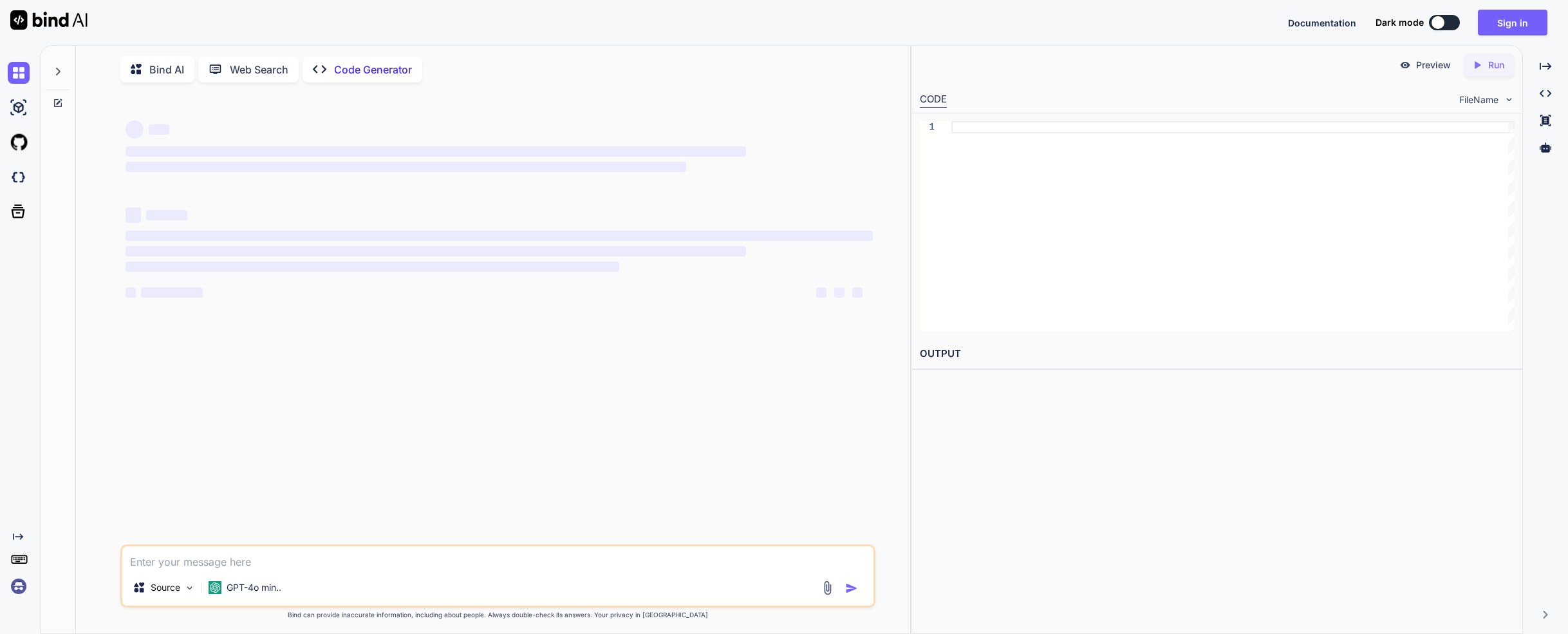
click at [330, 146] on div "‌" at bounding box center [500, 151] width 747 height 15
